Goal: Task Accomplishment & Management: Manage account settings

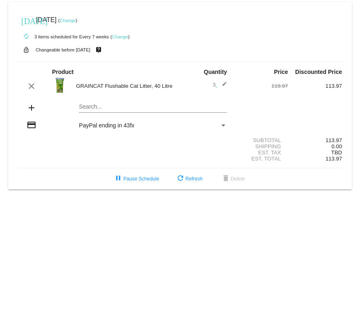
click at [76, 18] on link "Change" at bounding box center [68, 20] width 16 height 5
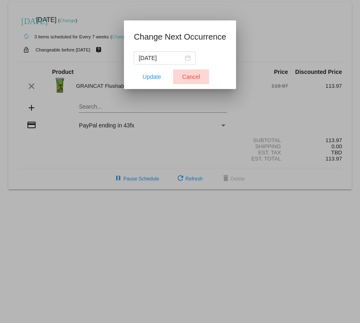
click at [191, 61] on span "Cancel" at bounding box center [191, 77] width 18 height 7
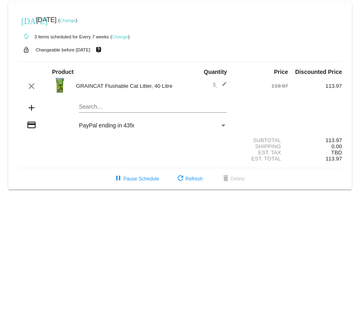
click at [28, 18] on mat-icon "[DATE]" at bounding box center [26, 21] width 10 height 10
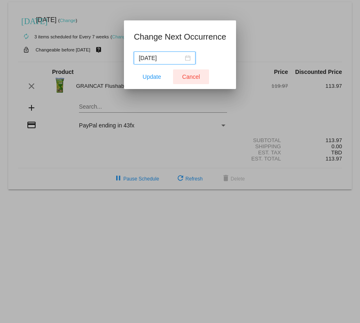
click at [191, 61] on span "Cancel" at bounding box center [191, 77] width 18 height 7
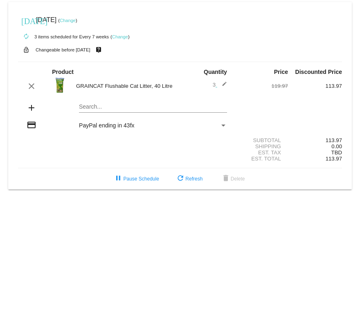
click at [76, 19] on link "Change" at bounding box center [68, 20] width 16 height 5
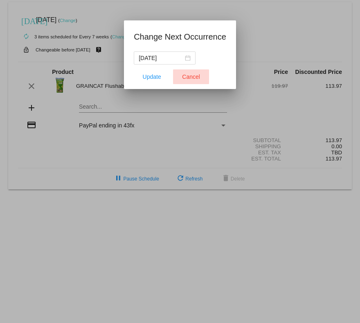
click at [191, 61] on span "Cancel" at bounding box center [191, 77] width 18 height 7
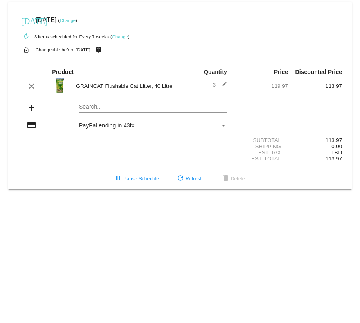
click at [116, 36] on link "Change" at bounding box center [120, 36] width 16 height 5
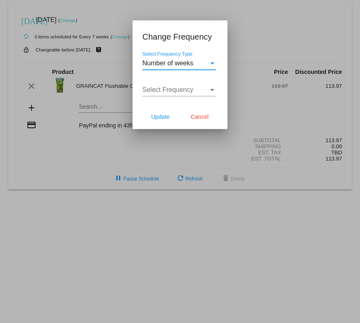
click at [252, 3] on div at bounding box center [180, 161] width 360 height 323
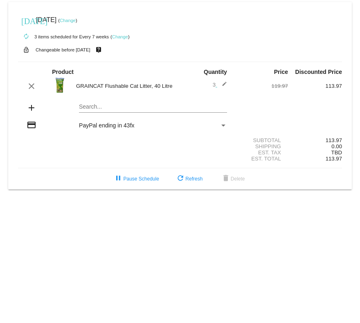
click at [76, 20] on link "Change" at bounding box center [68, 20] width 16 height 5
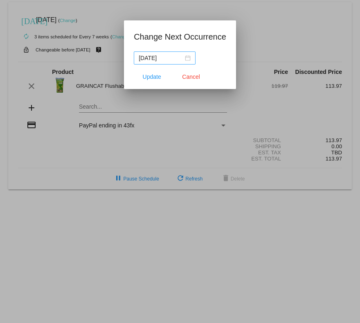
click at [188, 58] on div "[DATE]" at bounding box center [165, 58] width 52 height 9
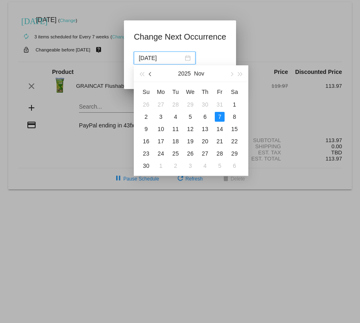
click at [152, 61] on span "button" at bounding box center [151, 74] width 4 height 4
click at [149, 61] on button "button" at bounding box center [150, 73] width 9 height 16
click at [160, 61] on div "22" at bounding box center [161, 142] width 10 height 10
type input "[DATE]"
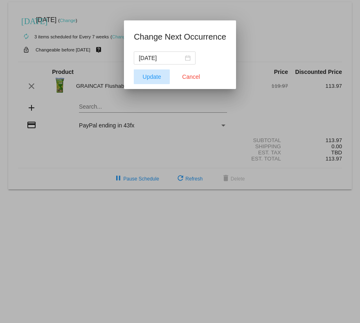
click at [154, 61] on span "Update" at bounding box center [152, 77] width 18 height 7
